Goal: Check status: Check status

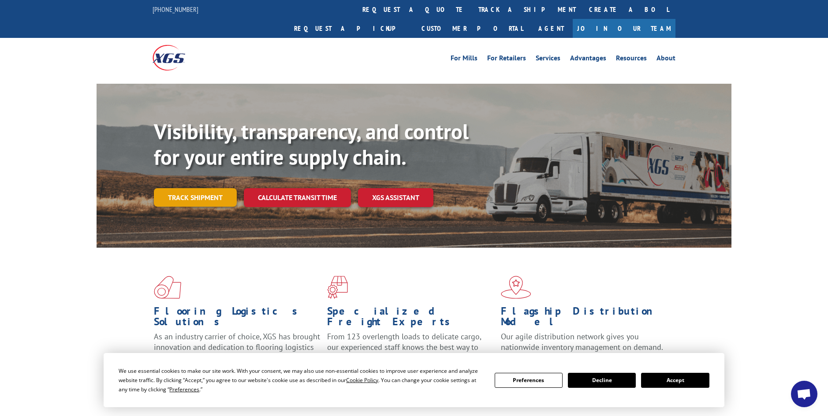
click at [194, 188] on link "Track shipment" at bounding box center [195, 197] width 83 height 19
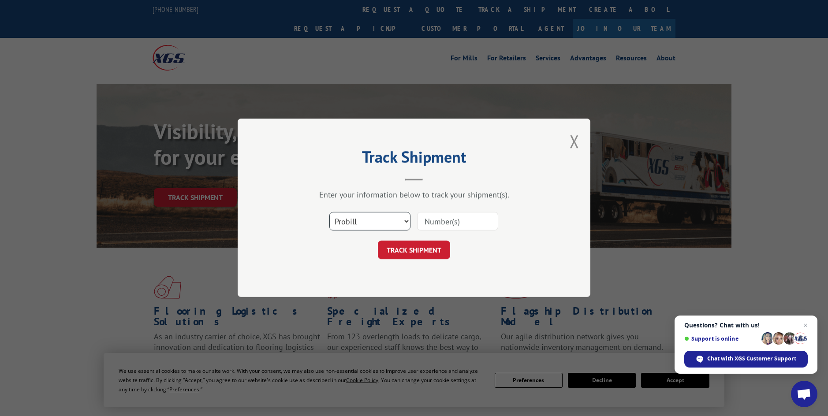
click at [393, 218] on select "Select category... Probill BOL PO" at bounding box center [369, 222] width 81 height 19
select select "bol"
click at [329, 213] on select "Select category... Probill BOL PO" at bounding box center [369, 222] width 81 height 19
click at [427, 216] on input at bounding box center [457, 222] width 81 height 19
type input "5638473"
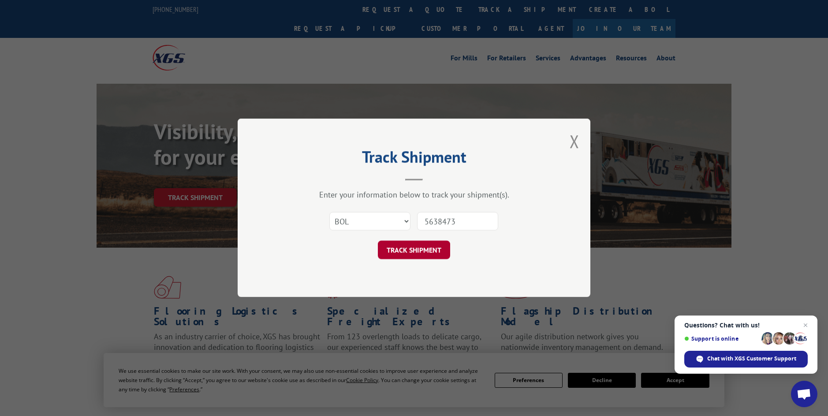
click at [423, 257] on button "TRACK SHIPMENT" at bounding box center [414, 250] width 72 height 19
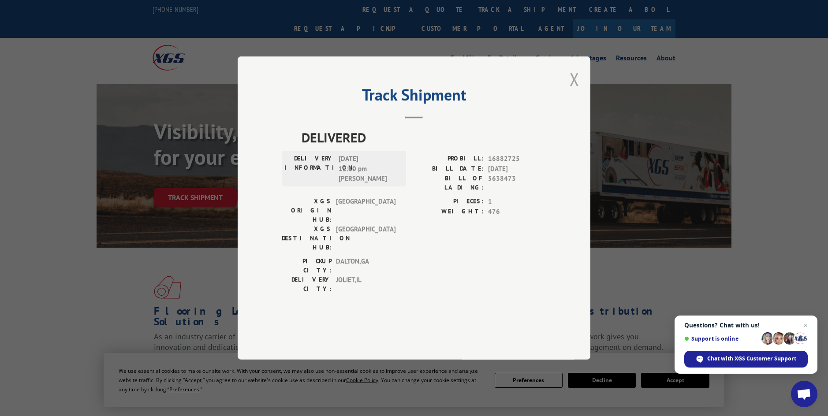
click at [574, 91] on button "Close modal" at bounding box center [575, 78] width 10 height 23
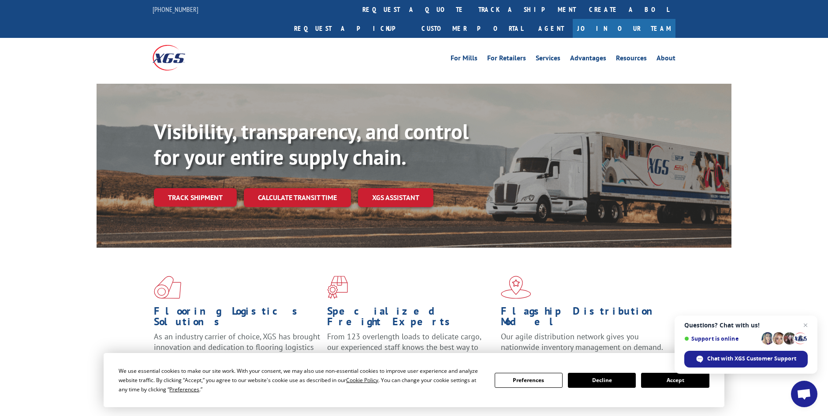
click at [673, 377] on button "Accept" at bounding box center [675, 380] width 68 height 15
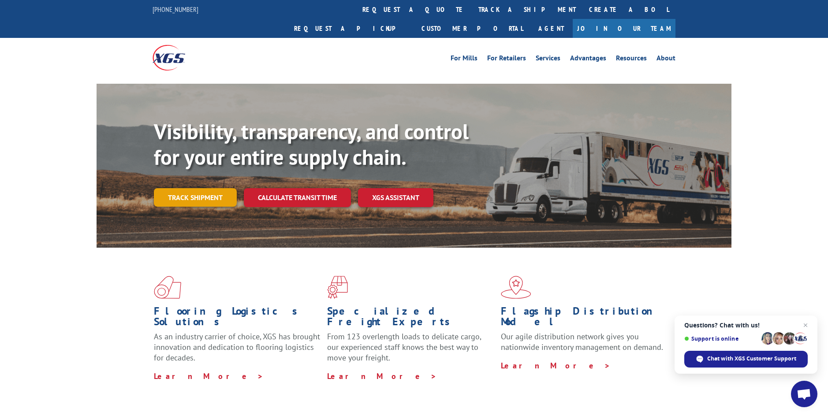
click at [175, 188] on link "Track shipment" at bounding box center [195, 197] width 83 height 19
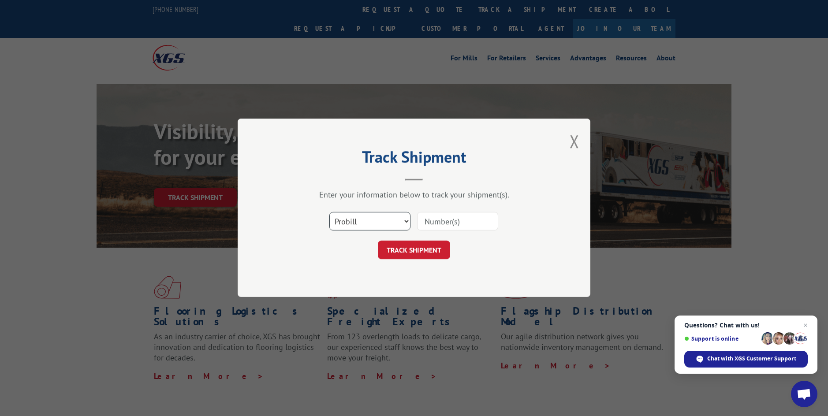
click at [404, 223] on select "Select category... Probill BOL PO" at bounding box center [369, 222] width 81 height 19
select select "bol"
click at [329, 213] on select "Select category... Probill BOL PO" at bounding box center [369, 222] width 81 height 19
click at [444, 221] on input at bounding box center [457, 222] width 81 height 19
type input "4049181"
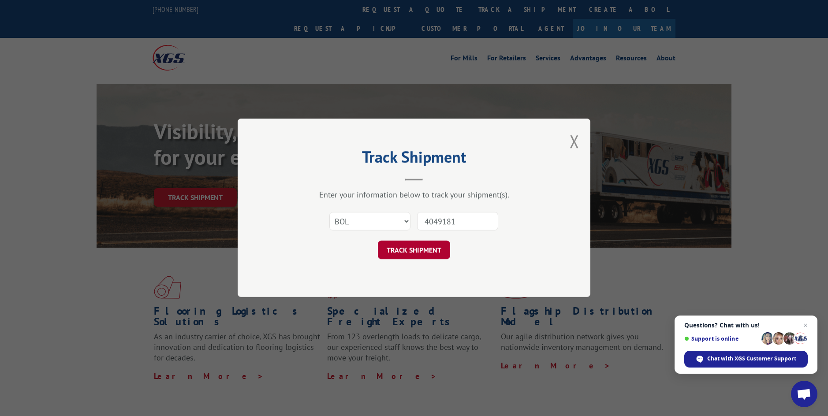
click at [421, 248] on button "TRACK SHIPMENT" at bounding box center [414, 250] width 72 height 19
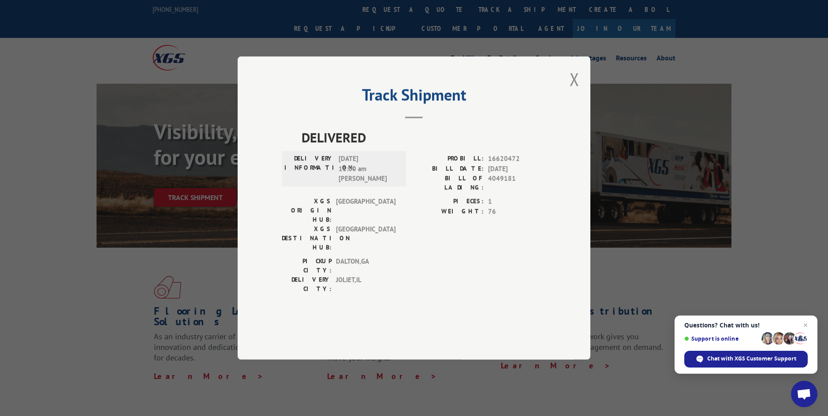
click at [569, 103] on div "Track Shipment DELIVERED DELIVERY INFORMATION: [DATE] 11:00 am [PERSON_NAME]: 1…" at bounding box center [414, 207] width 353 height 303
click at [576, 91] on button "Close modal" at bounding box center [575, 78] width 10 height 23
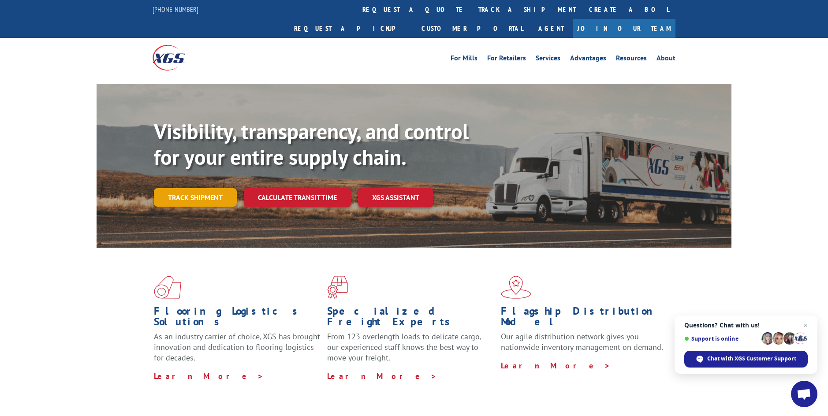
drag, startPoint x: 204, startPoint y: 176, endPoint x: 237, endPoint y: 183, distance: 34.2
click at [203, 188] on link "Track shipment" at bounding box center [195, 197] width 83 height 19
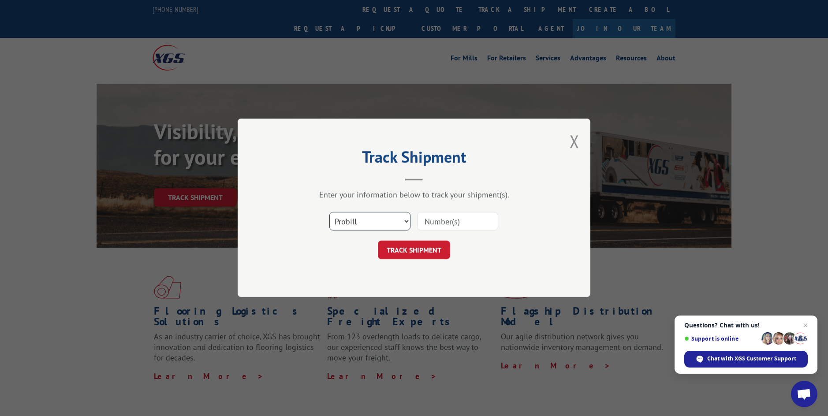
click at [370, 221] on select "Select category... Probill BOL PO" at bounding box center [369, 222] width 81 height 19
select select "bol"
click at [329, 213] on select "Select category... Probill BOL PO" at bounding box center [369, 222] width 81 height 19
click at [437, 220] on input at bounding box center [457, 222] width 81 height 19
type input "6025042"
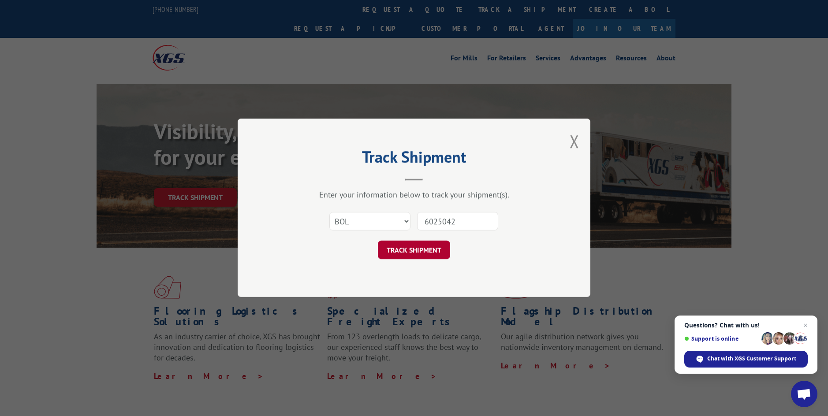
click at [410, 248] on button "TRACK SHIPMENT" at bounding box center [414, 250] width 72 height 19
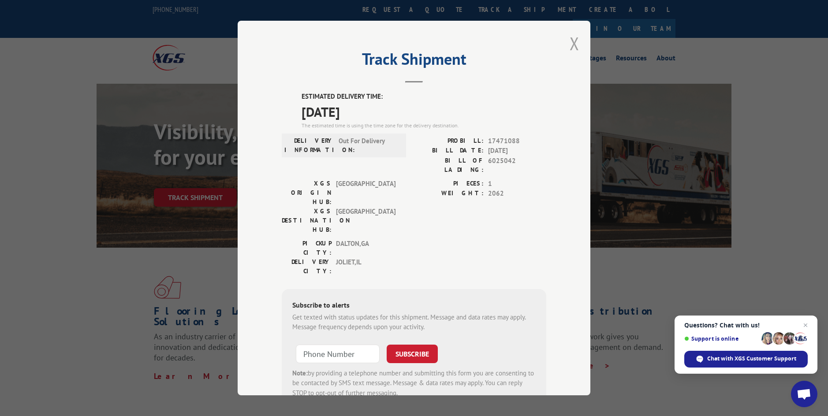
click at [571, 42] on button "Close modal" at bounding box center [575, 43] width 10 height 23
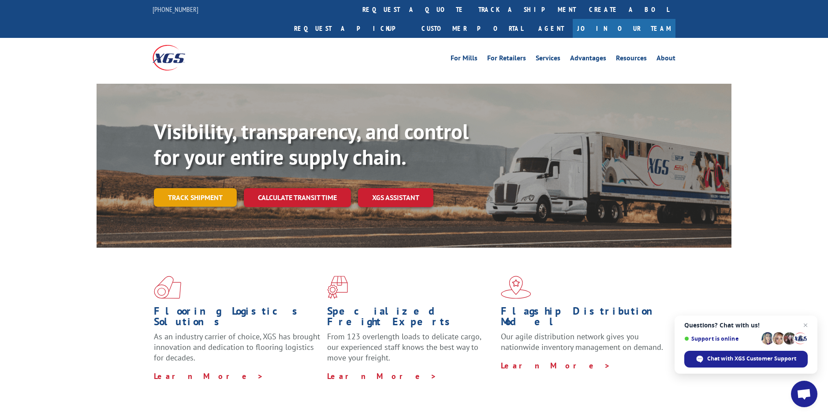
click at [173, 188] on link "Track shipment" at bounding box center [195, 197] width 83 height 19
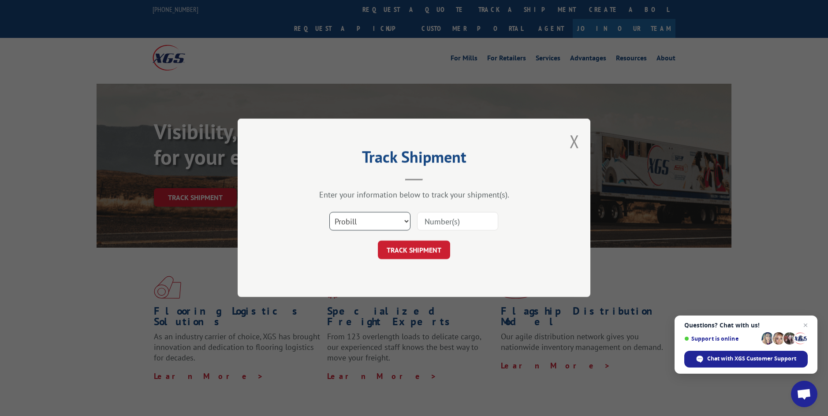
drag, startPoint x: 389, startPoint y: 220, endPoint x: 385, endPoint y: 224, distance: 5.6
click at [388, 220] on select "Select category... Probill BOL PO" at bounding box center [369, 222] width 81 height 19
select select "bol"
click at [329, 213] on select "Select category... Probill BOL PO" at bounding box center [369, 222] width 81 height 19
click at [437, 220] on input at bounding box center [457, 222] width 81 height 19
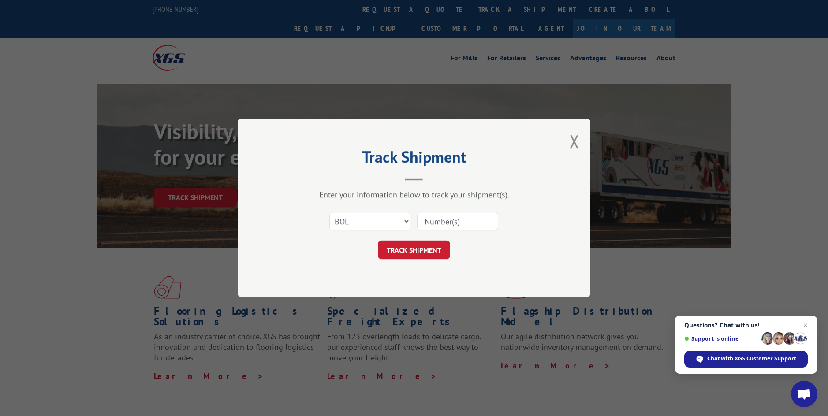
type input "7"
click at [567, 137] on div "Track Shipment Enter your information below to track your shipment(s). Select c…" at bounding box center [414, 208] width 353 height 179
click at [574, 145] on button "Close modal" at bounding box center [575, 141] width 10 height 23
